Goal: Task Accomplishment & Management: Complete application form

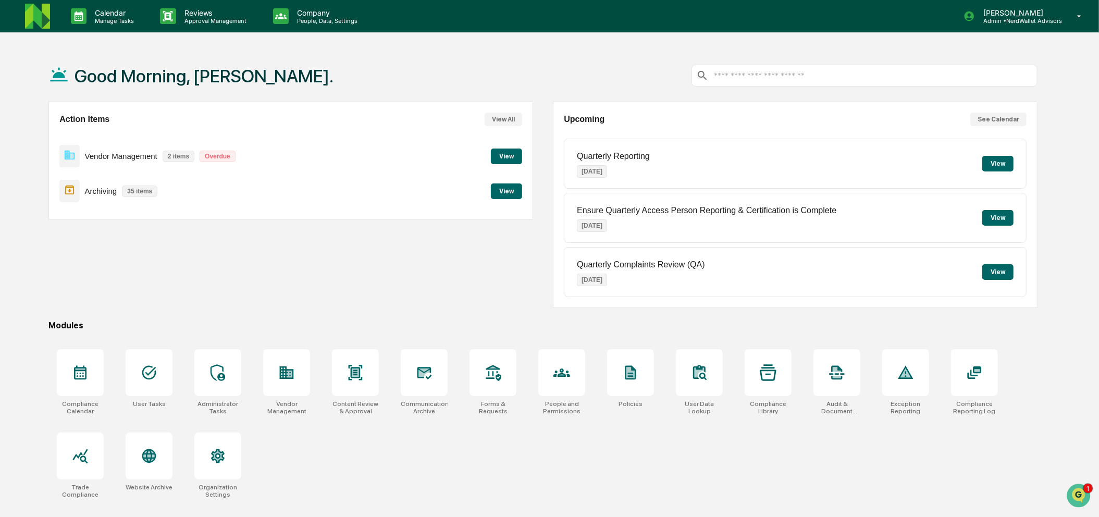
click at [505, 162] on button "View" at bounding box center [506, 157] width 31 height 16
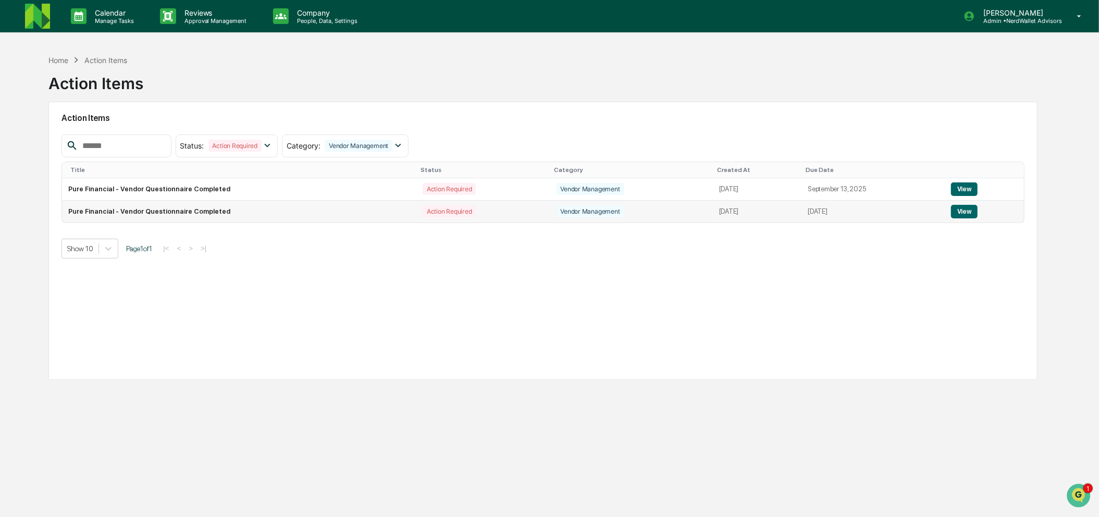
click at [965, 217] on button "View" at bounding box center [964, 212] width 27 height 14
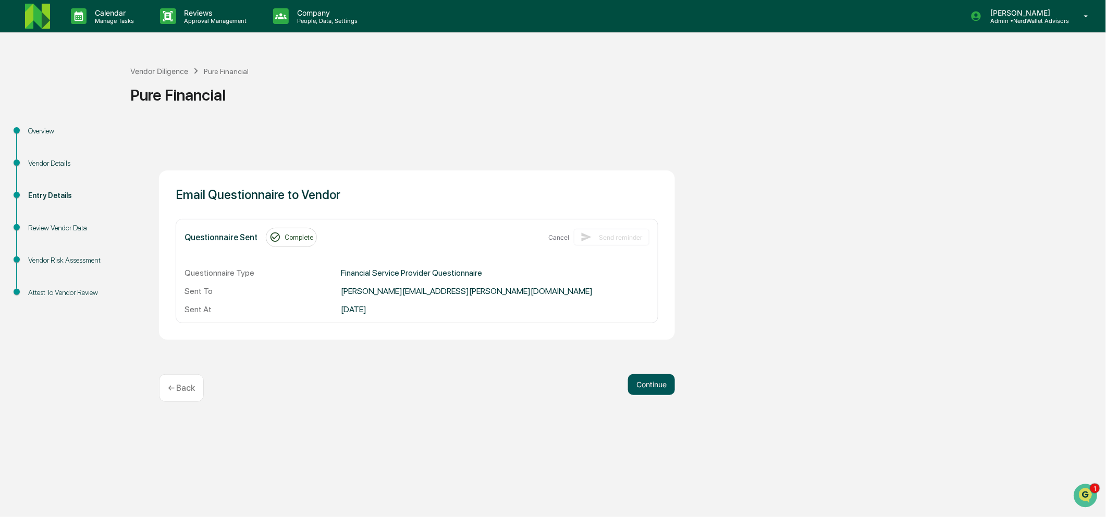
click at [656, 384] on button "Continue" at bounding box center [651, 384] width 47 height 21
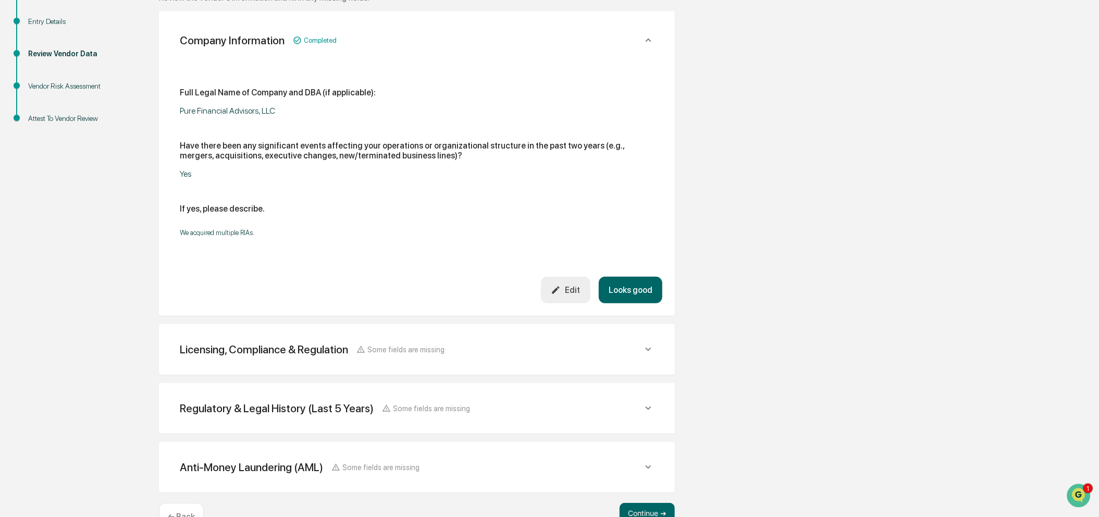
scroll to position [203, 0]
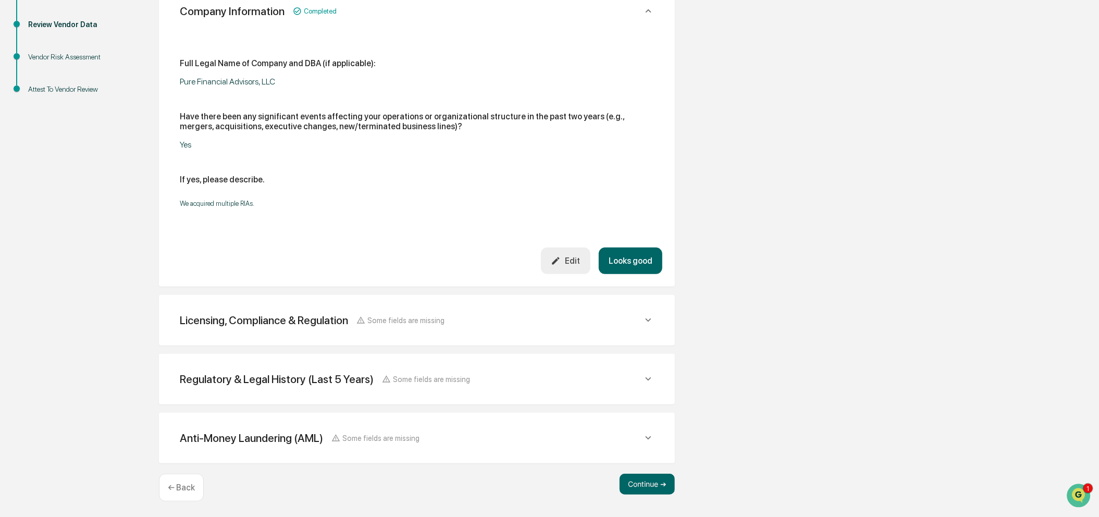
click at [470, 314] on div "Licensing, Compliance & Regulation Some fields are missing" at bounding box center [411, 320] width 463 height 13
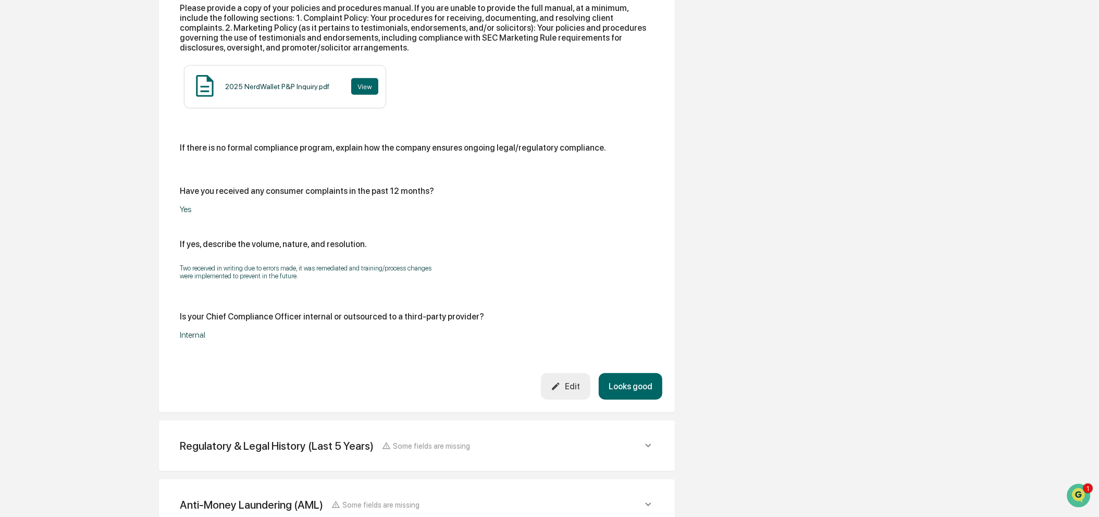
scroll to position [882, 0]
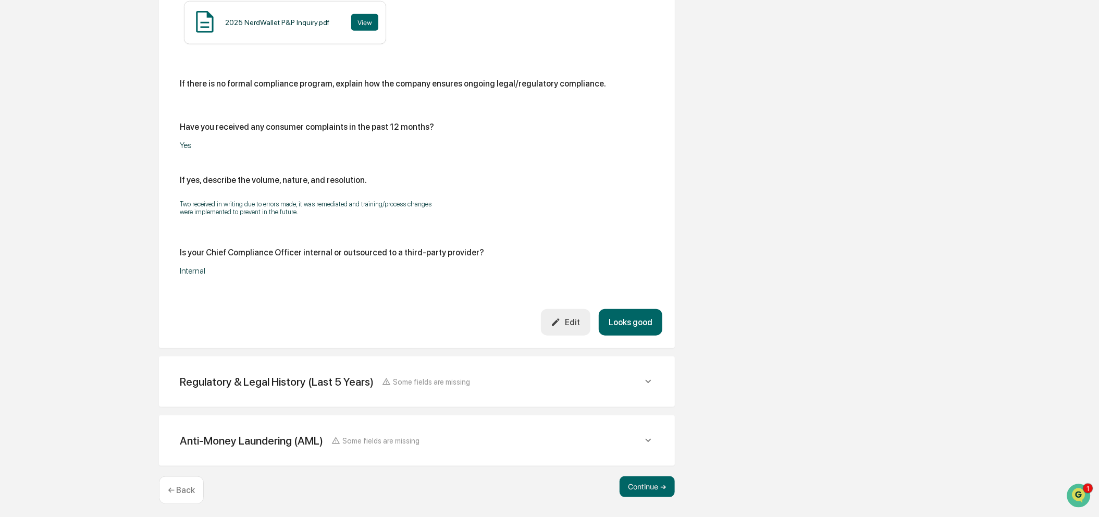
click at [445, 377] on span "Some fields are missing" at bounding box center [432, 381] width 77 height 9
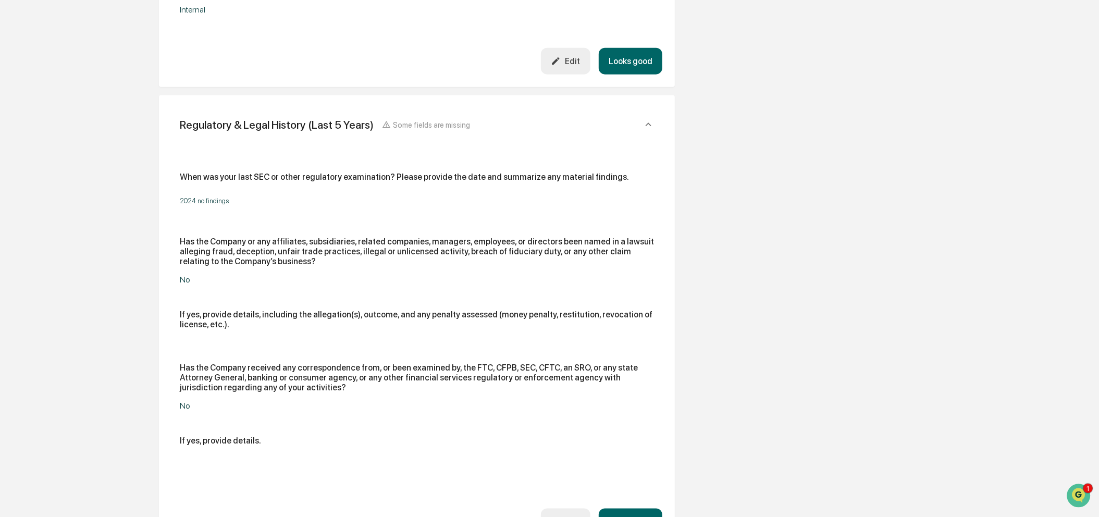
scroll to position [1281, 0]
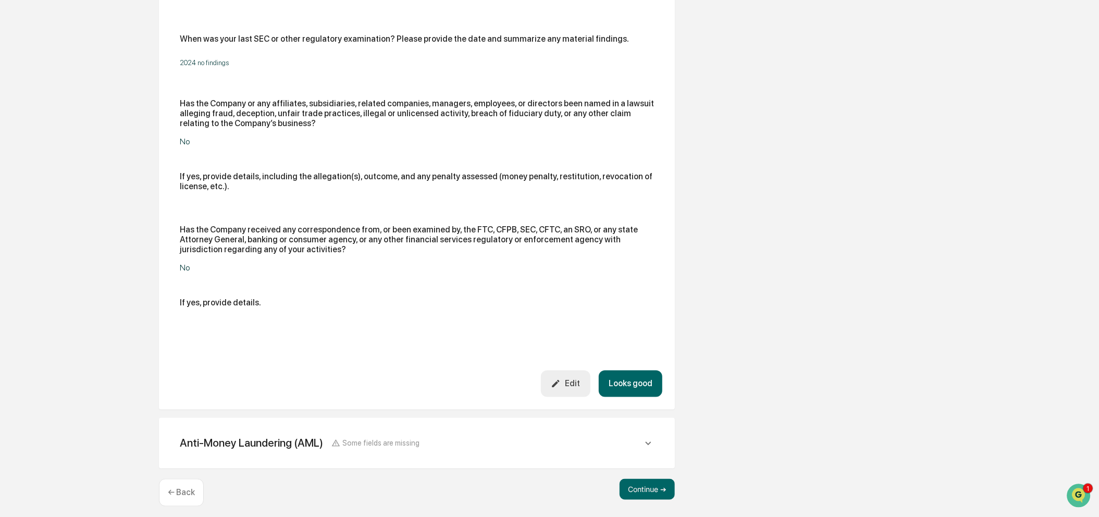
click at [417, 418] on div "Anti-Money Laundering (AML) Some fields are missing Describe or attach the Comp…" at bounding box center [417, 443] width 516 height 51
click at [407, 437] on div "Anti-Money Laundering (AML) Some fields are missing" at bounding box center [300, 443] width 240 height 13
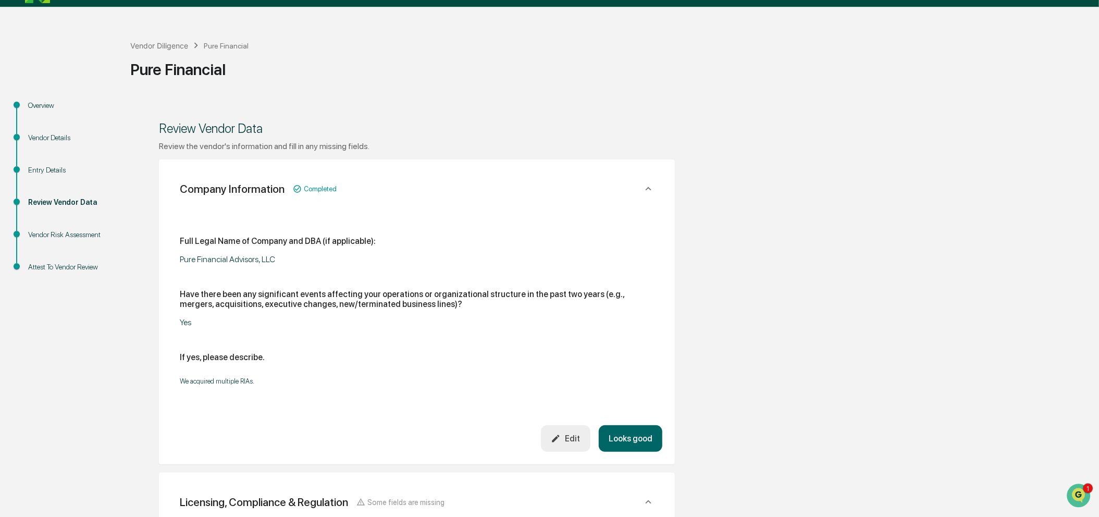
scroll to position [0, 0]
